Goal: Transaction & Acquisition: Purchase product/service

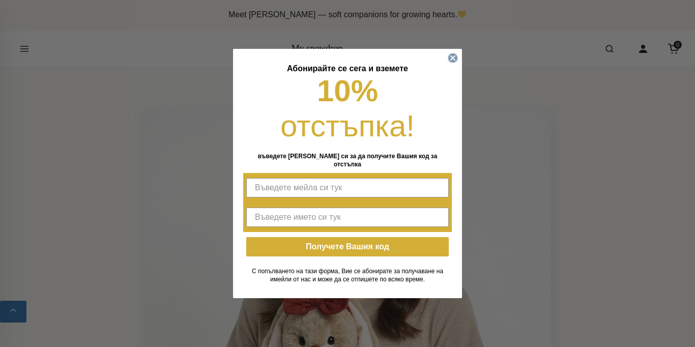
click at [453, 56] on icon "Close dialog" at bounding box center [453, 58] width 4 height 4
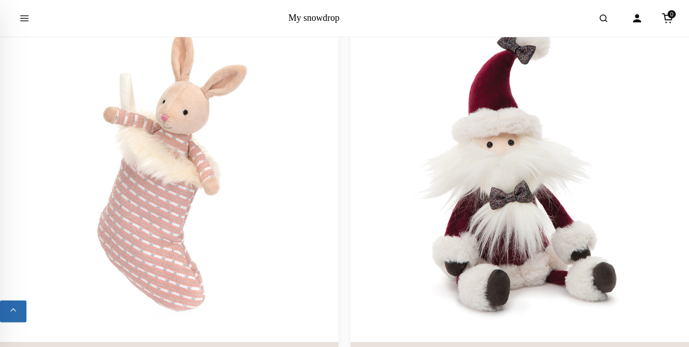
scroll to position [6940, 0]
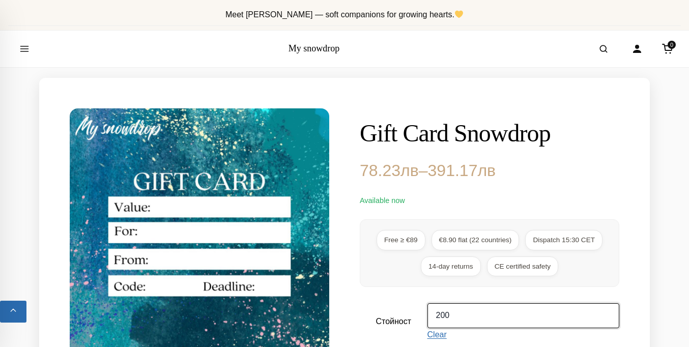
select select "70"
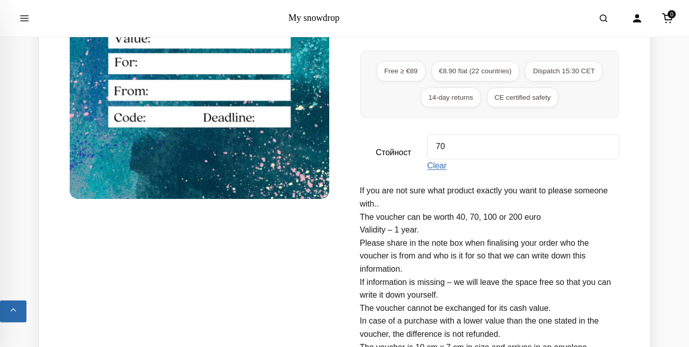
scroll to position [279, 0]
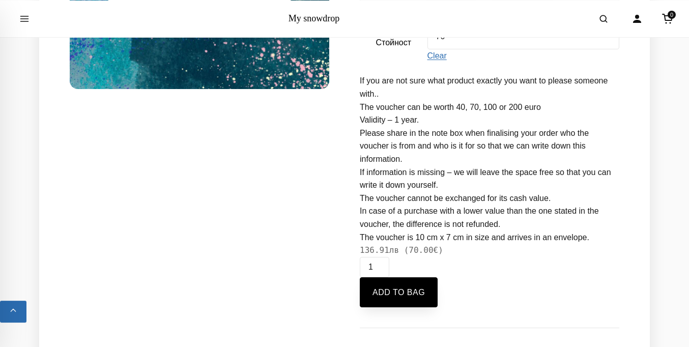
click at [400, 308] on button "Add to bag" at bounding box center [399, 292] width 78 height 31
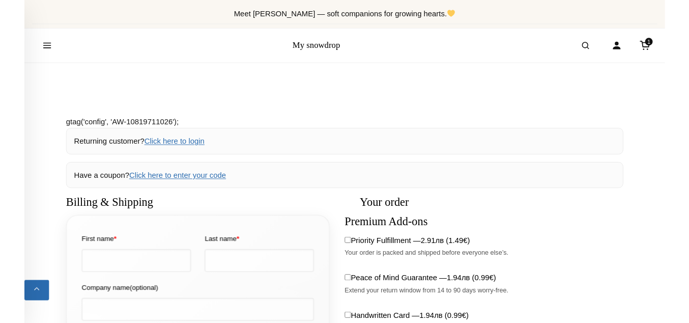
scroll to position [205, 0]
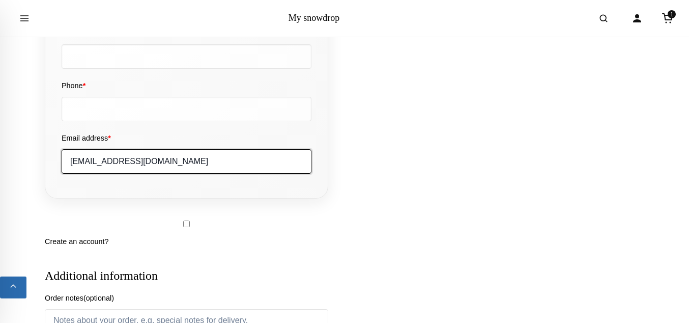
type input "[EMAIL_ADDRESS][DOMAIN_NAME]"
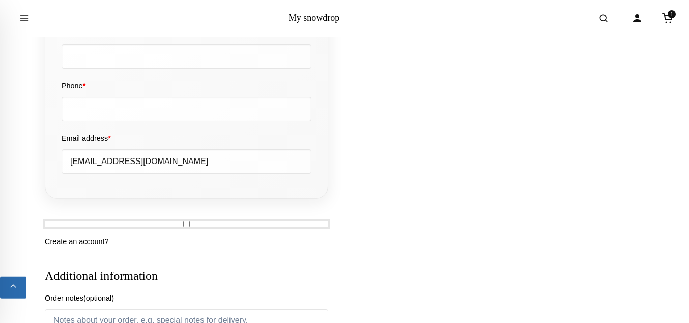
scroll to position [119, 0]
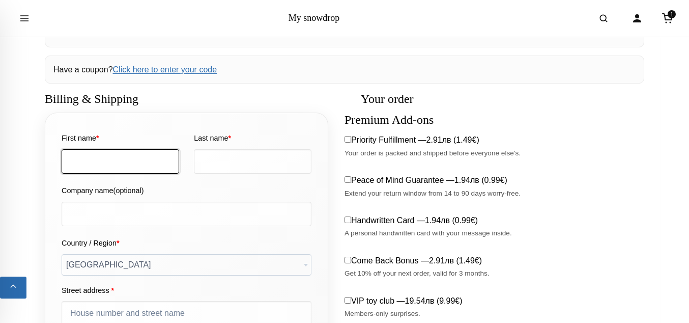
click at [120, 161] on input "First name *" at bounding box center [121, 161] width 118 height 24
type input "[PERSON_NAME]"
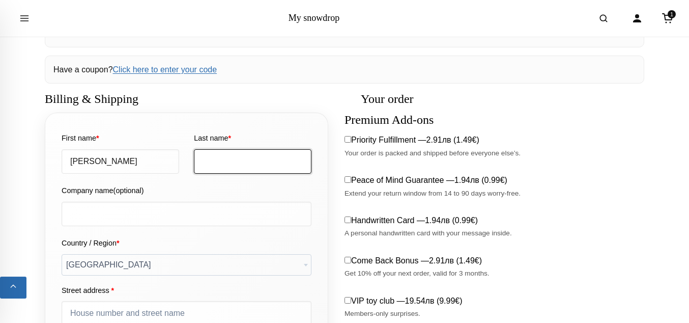
click at [253, 161] on input "Last name *" at bounding box center [253, 161] width 118 height 24
type input "[PERSON_NAME]"
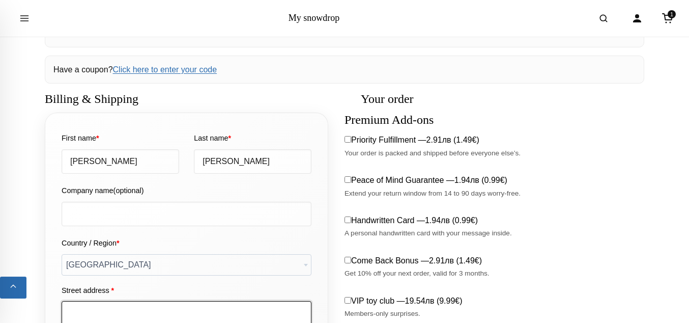
click at [186, 301] on input "Street address *" at bounding box center [187, 313] width 250 height 24
type input "[PERSON_NAME]"
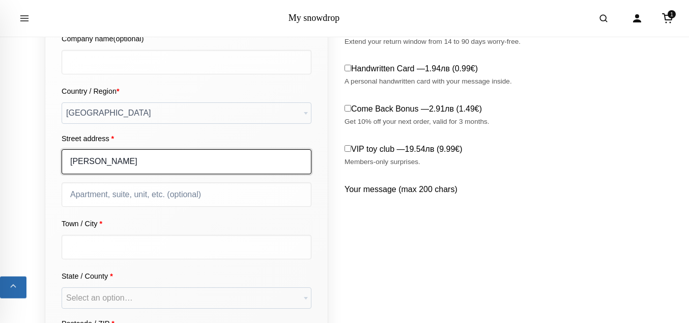
type input "[PERSON_NAME]"
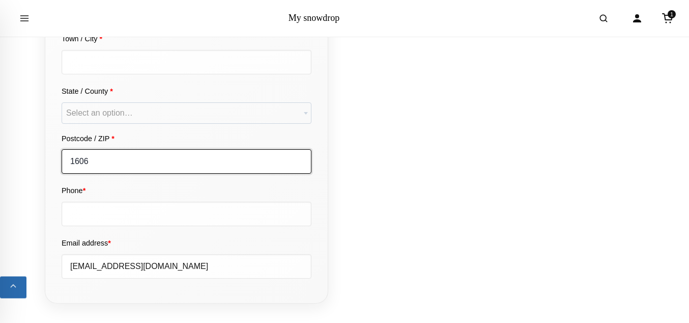
type input "1606"
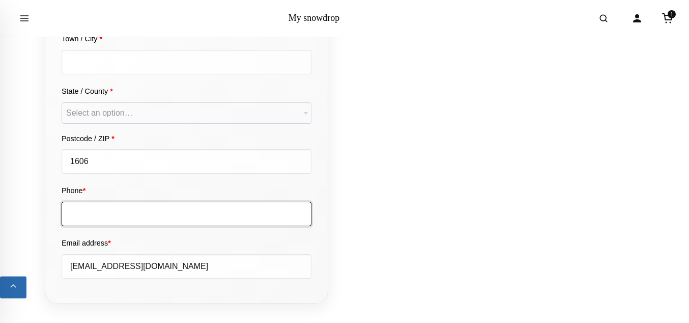
click at [186, 202] on input "Phone *" at bounding box center [187, 214] width 250 height 24
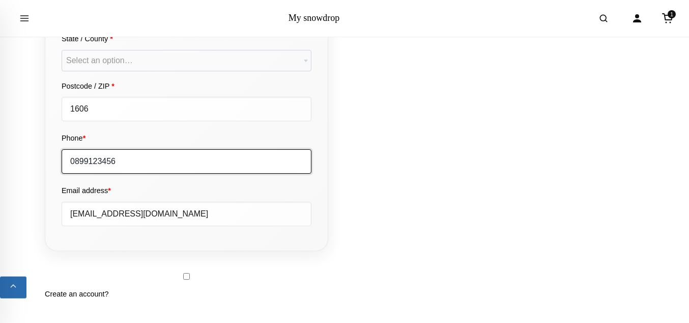
type input "0899123456"
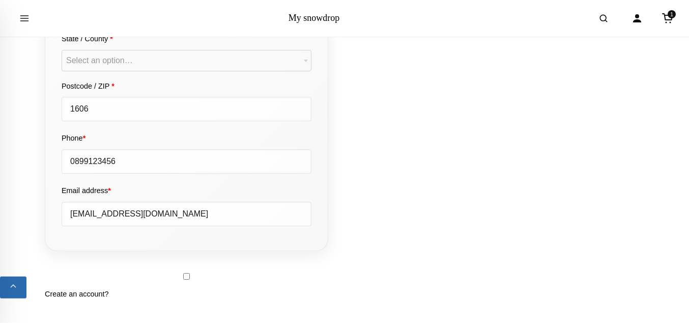
click at [186, 22] on input "Town / City *" at bounding box center [187, 9] width 250 height 24
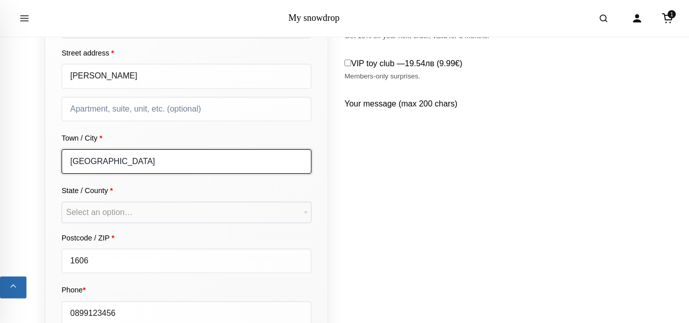
type input "[GEOGRAPHIC_DATA]"
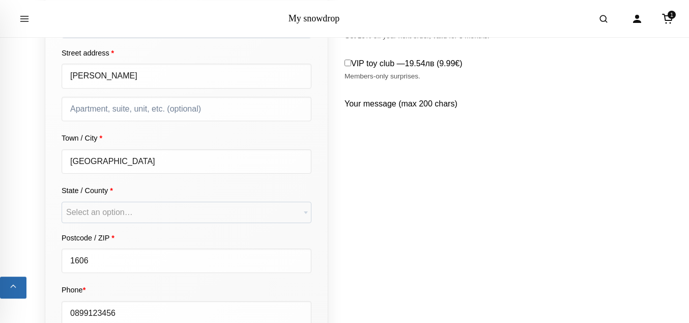
scroll to position [1058, 0]
